Goal: Transaction & Acquisition: Purchase product/service

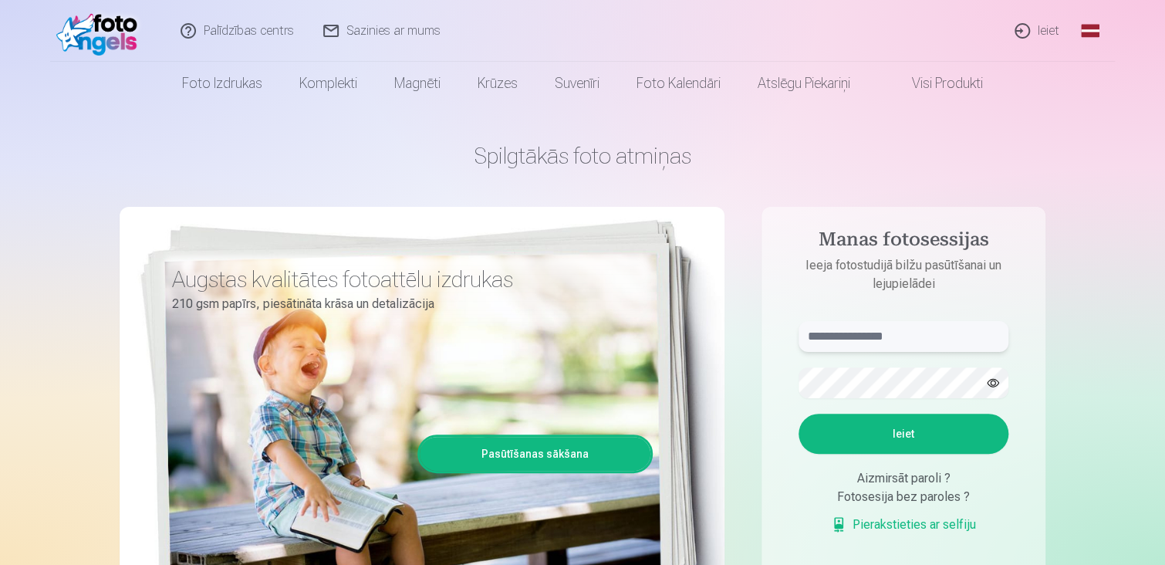
click at [906, 341] on input "text" at bounding box center [903, 336] width 210 height 31
type input "**********"
click at [892, 435] on button "Ieiet" at bounding box center [903, 433] width 210 height 40
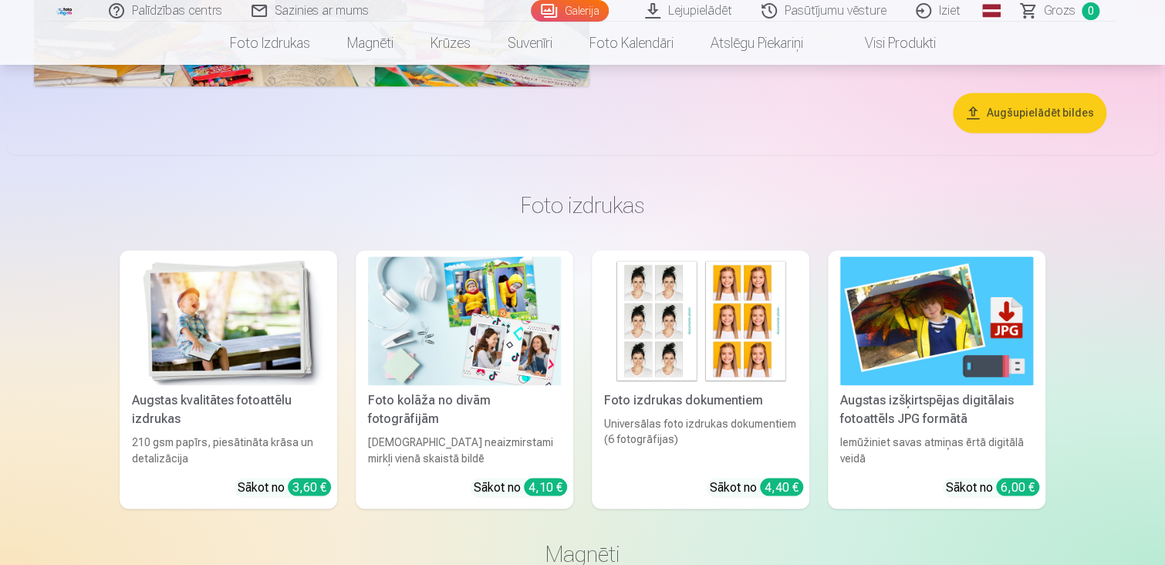
scroll to position [3934, 0]
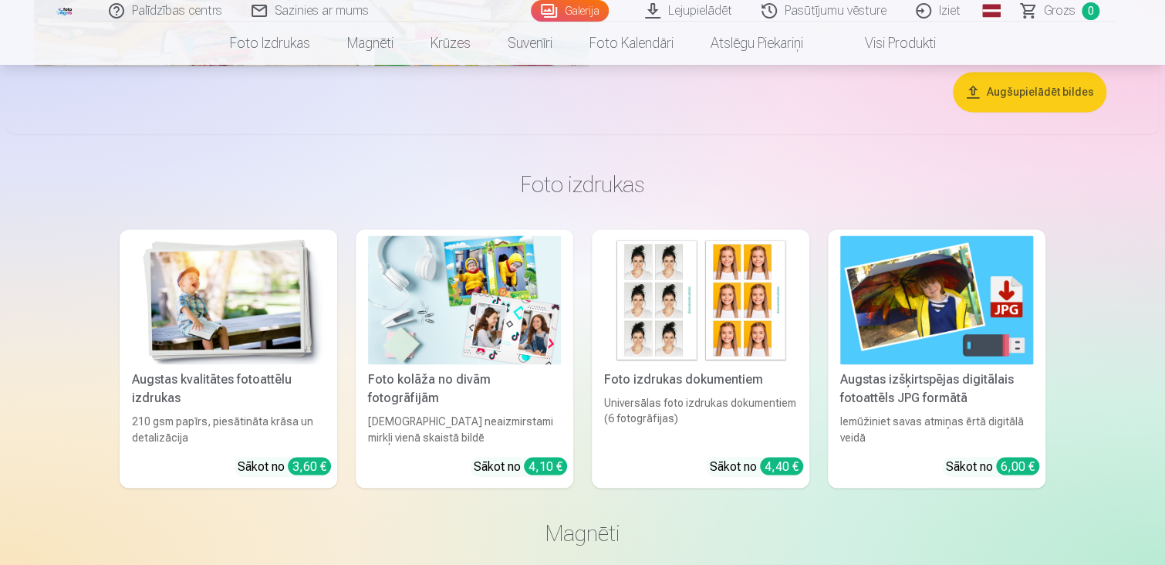
click at [1052, 93] on button "Augšupielādēt bildes" at bounding box center [1030, 92] width 154 height 40
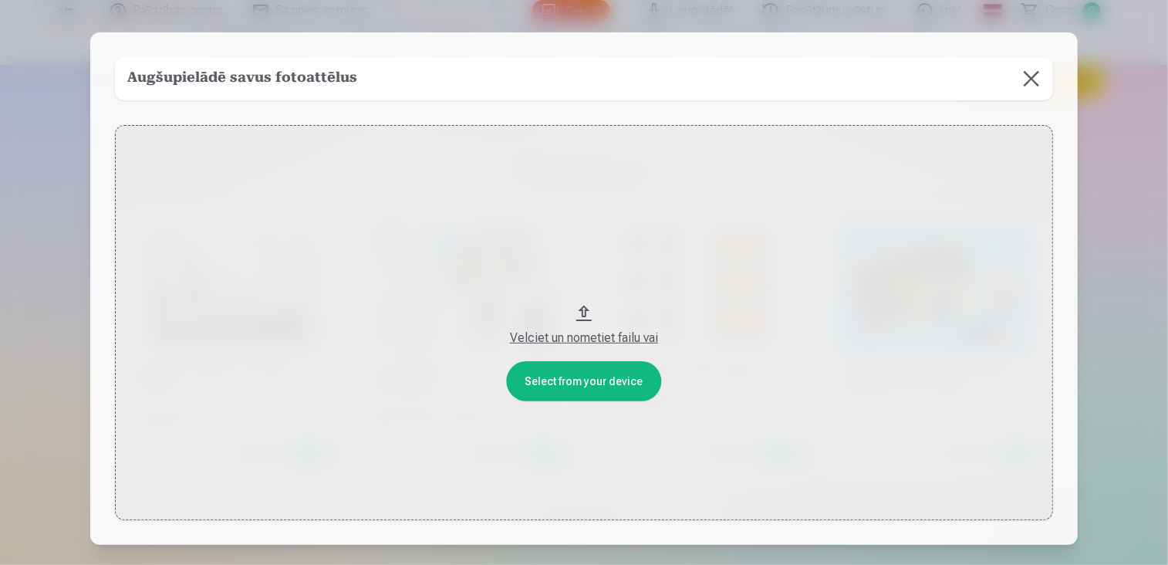
click at [1024, 79] on button at bounding box center [1031, 78] width 43 height 43
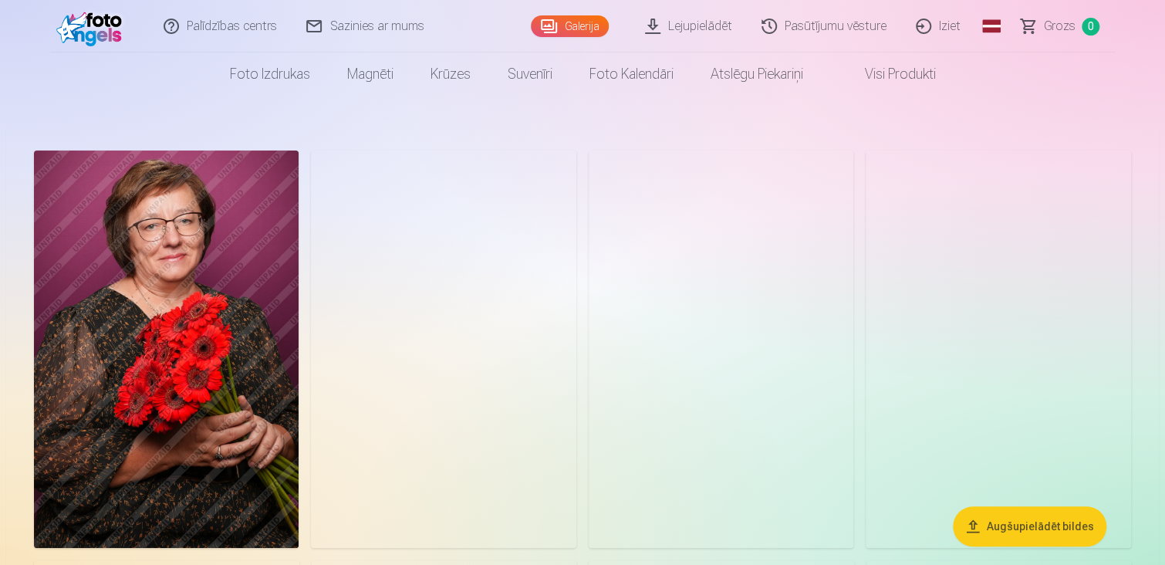
scroll to position [0, 0]
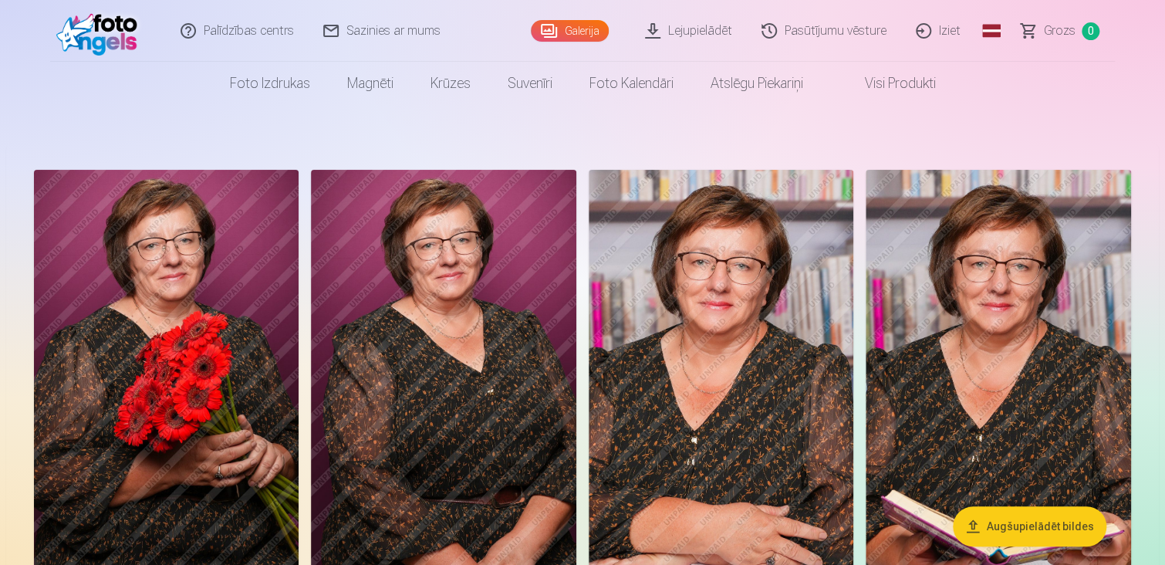
click at [907, 84] on link "Visi produkti" at bounding box center [888, 83] width 133 height 43
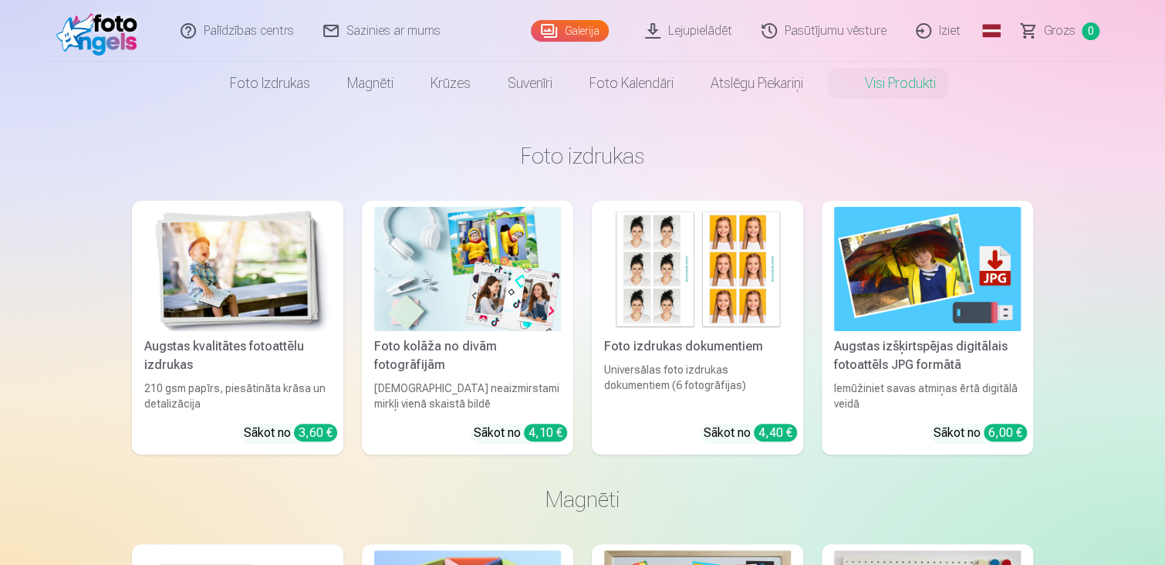
click at [900, 80] on link "Visi produkti" at bounding box center [888, 83] width 133 height 43
click at [580, 34] on link "Galerija" at bounding box center [570, 31] width 78 height 22
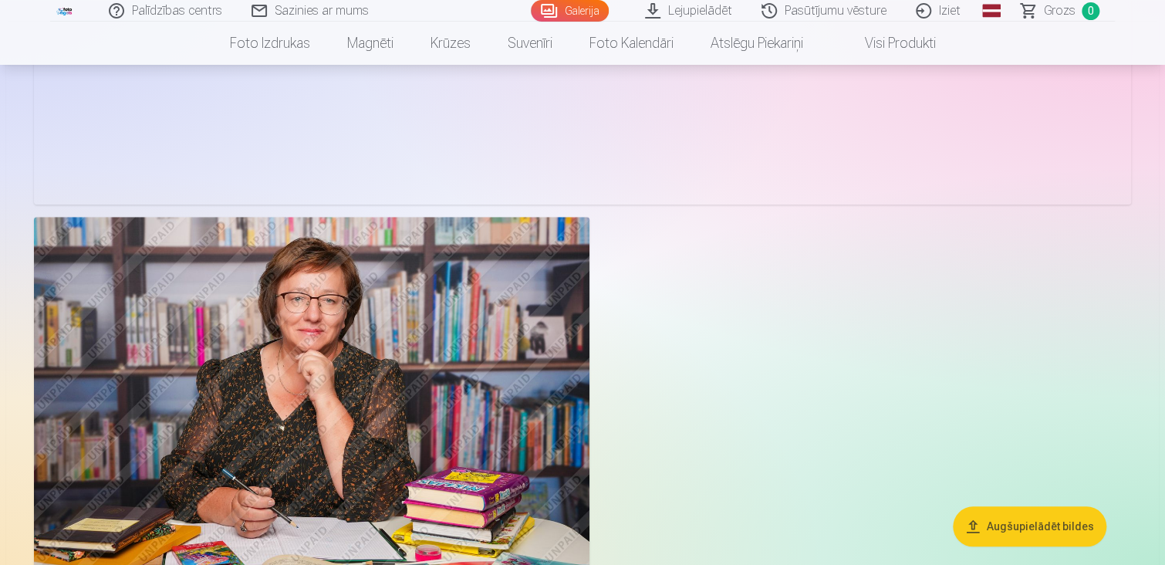
scroll to position [3548, 0]
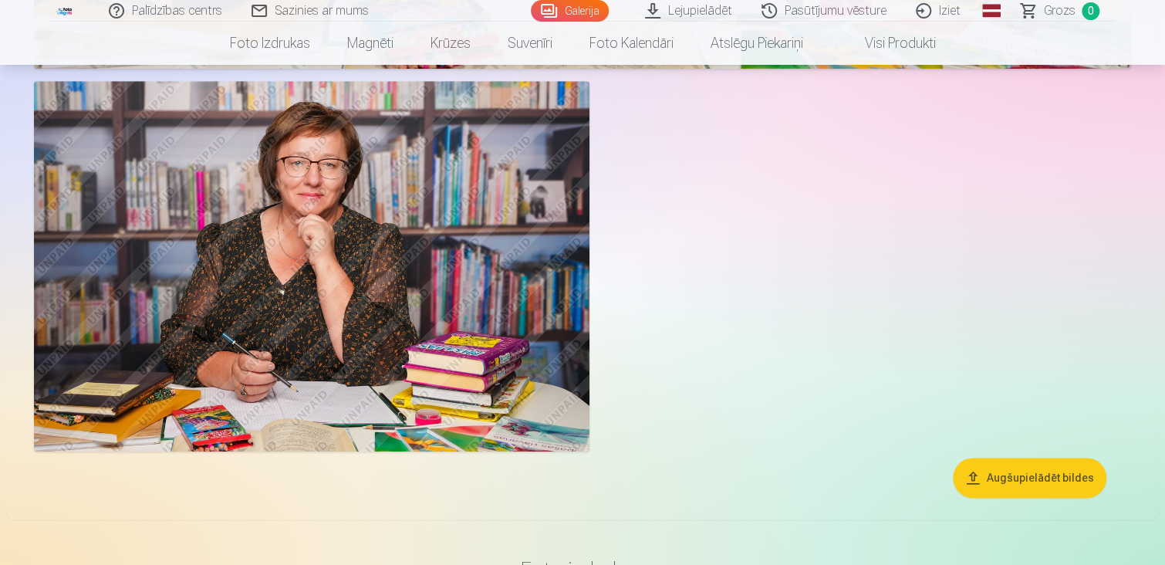
click at [854, 15] on link "Pasūtījumu vēsture" at bounding box center [824, 11] width 154 height 22
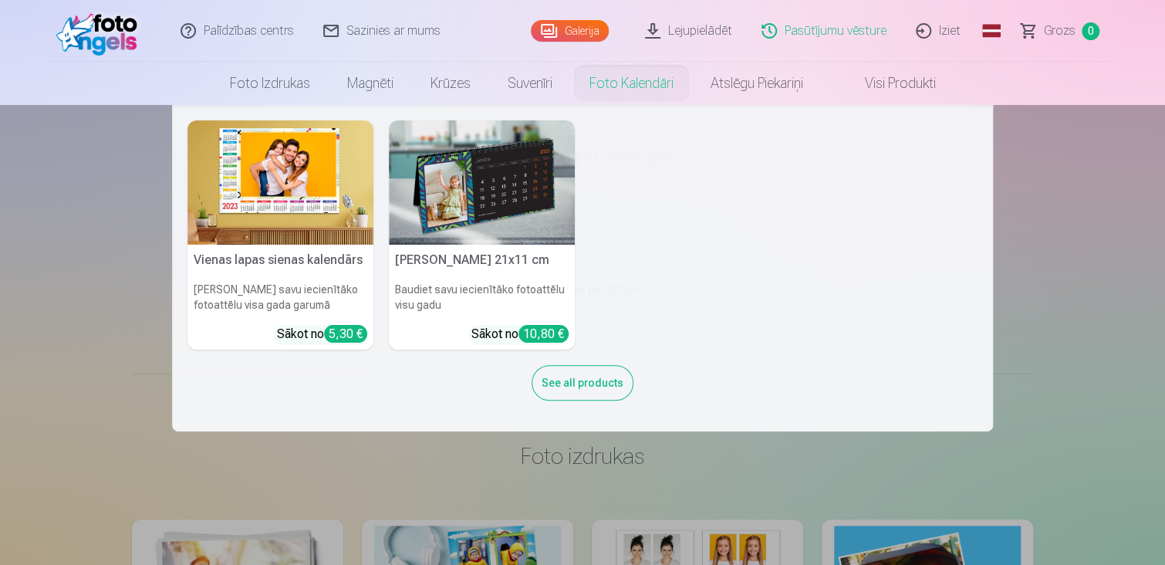
click at [648, 82] on link "Foto kalendāri" at bounding box center [631, 83] width 121 height 43
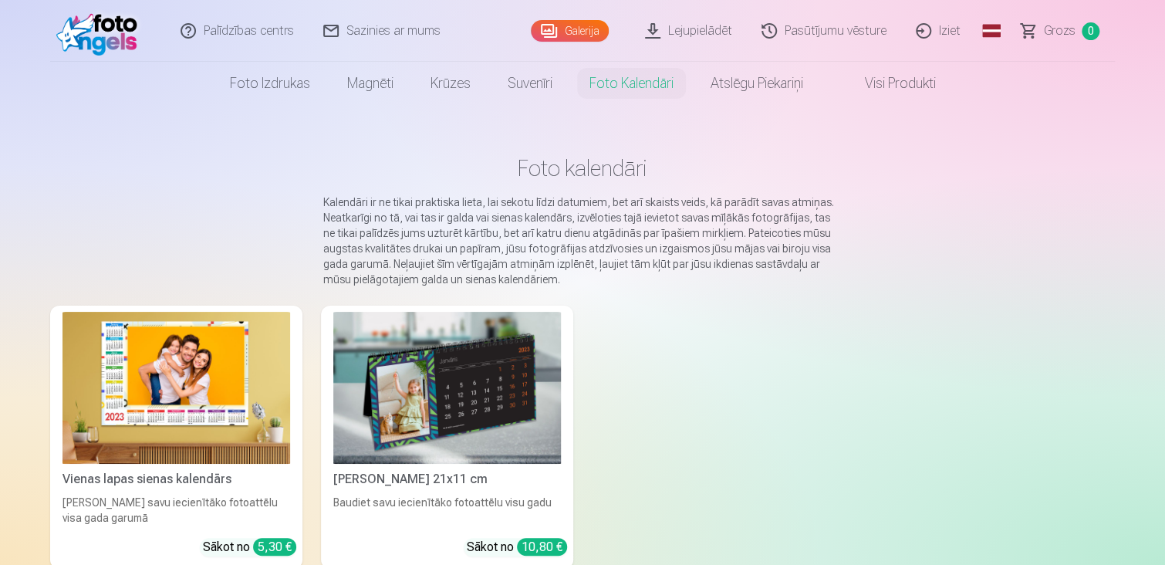
click at [902, 83] on link "Visi produkti" at bounding box center [888, 83] width 133 height 43
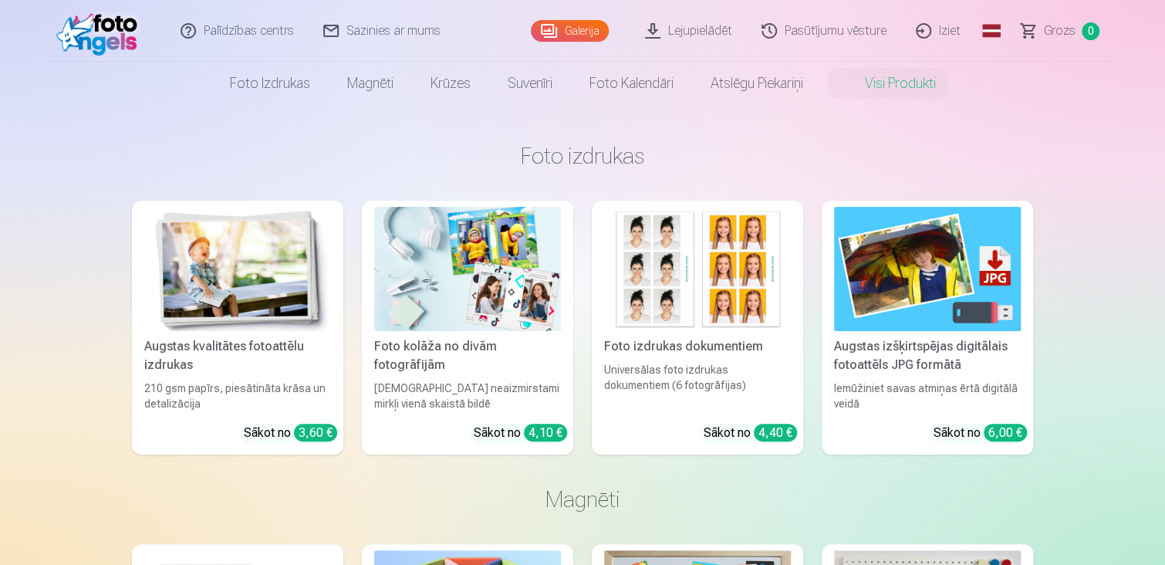
click at [592, 27] on link "Galerija" at bounding box center [570, 31] width 78 height 22
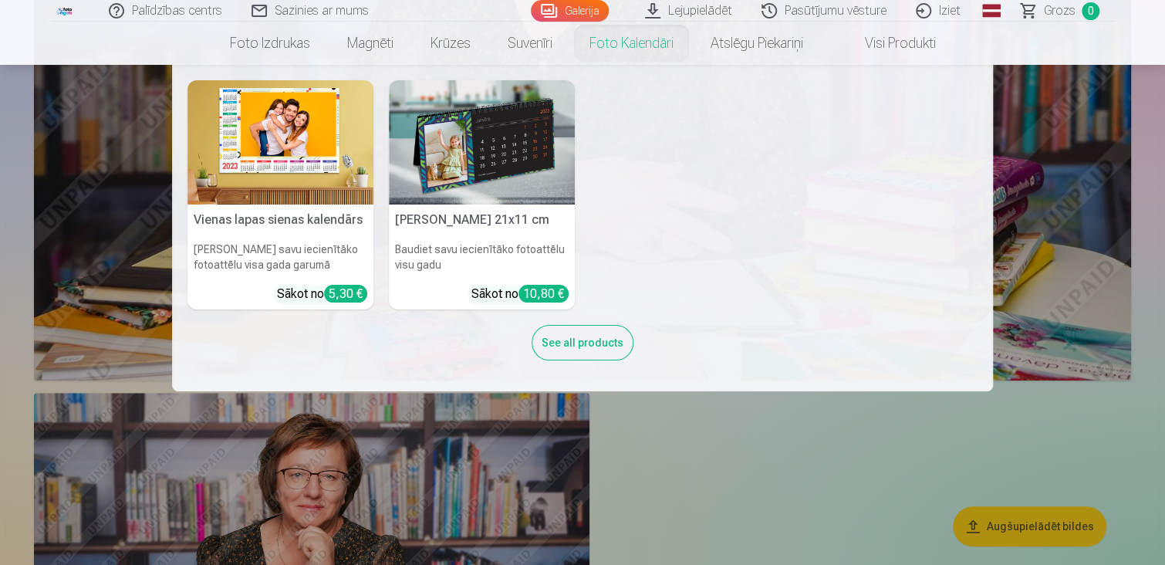
scroll to position [3240, 0]
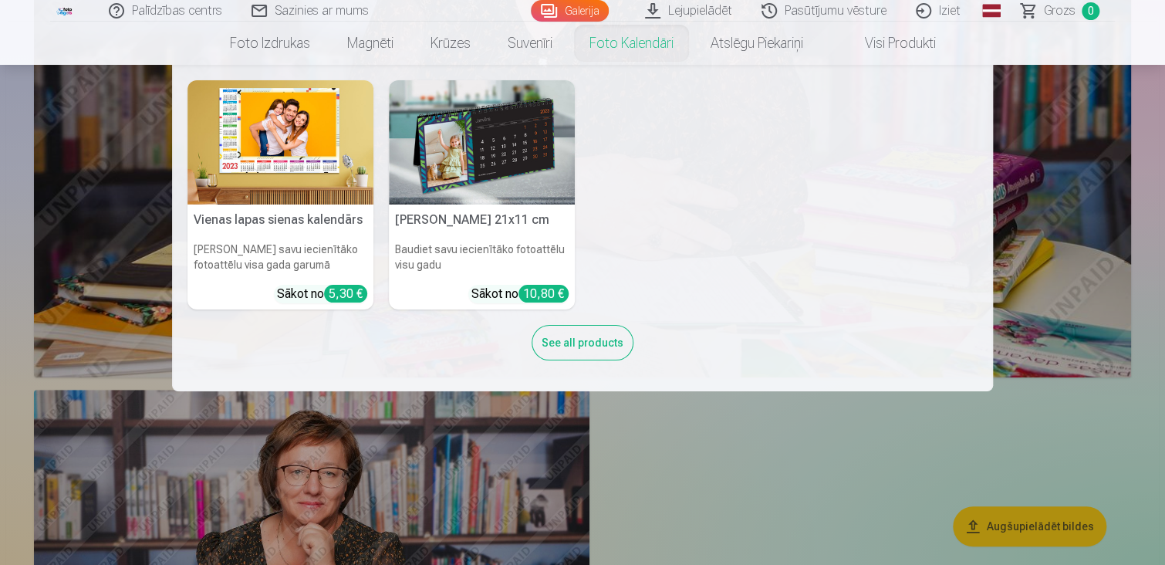
click at [1107, 150] on nav "Vienas lapas sienas kalendārs Parādiet savu iecienītāko fotoattēlu visa gada ga…" at bounding box center [582, 228] width 1165 height 326
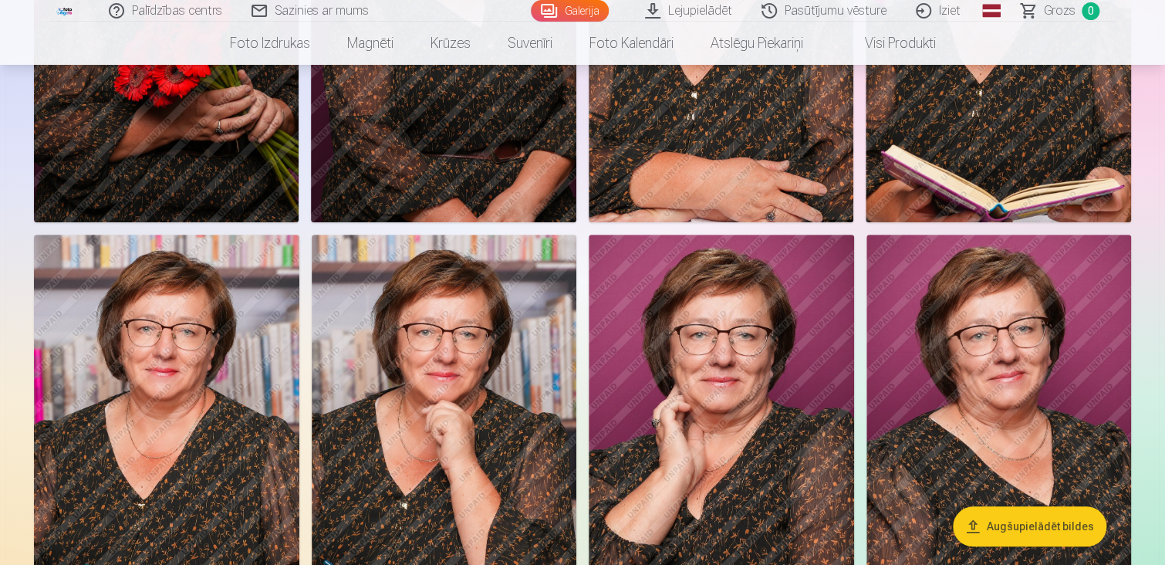
scroll to position [0, 0]
